Goal: Transaction & Acquisition: Download file/media

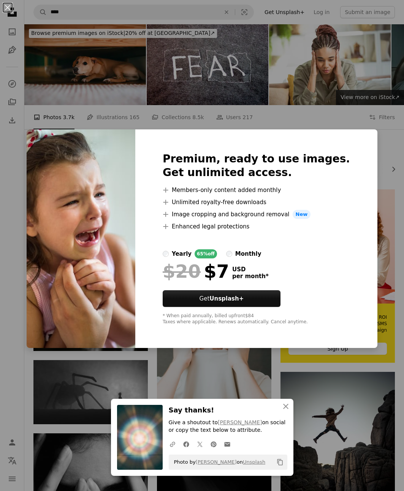
scroll to position [505, 0]
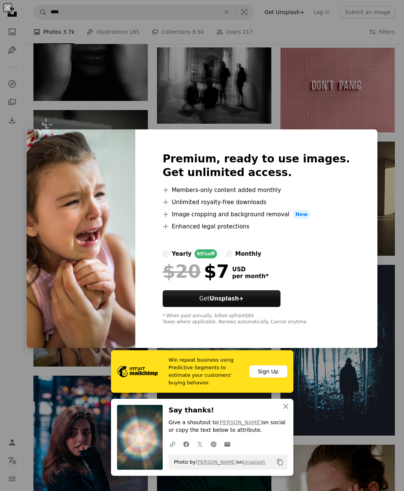
click at [381, 210] on div "An X shape Win repeat business using Predictive Segments to estimate your custo…" at bounding box center [202, 245] width 404 height 491
